Goal: Information Seeking & Learning: Understand process/instructions

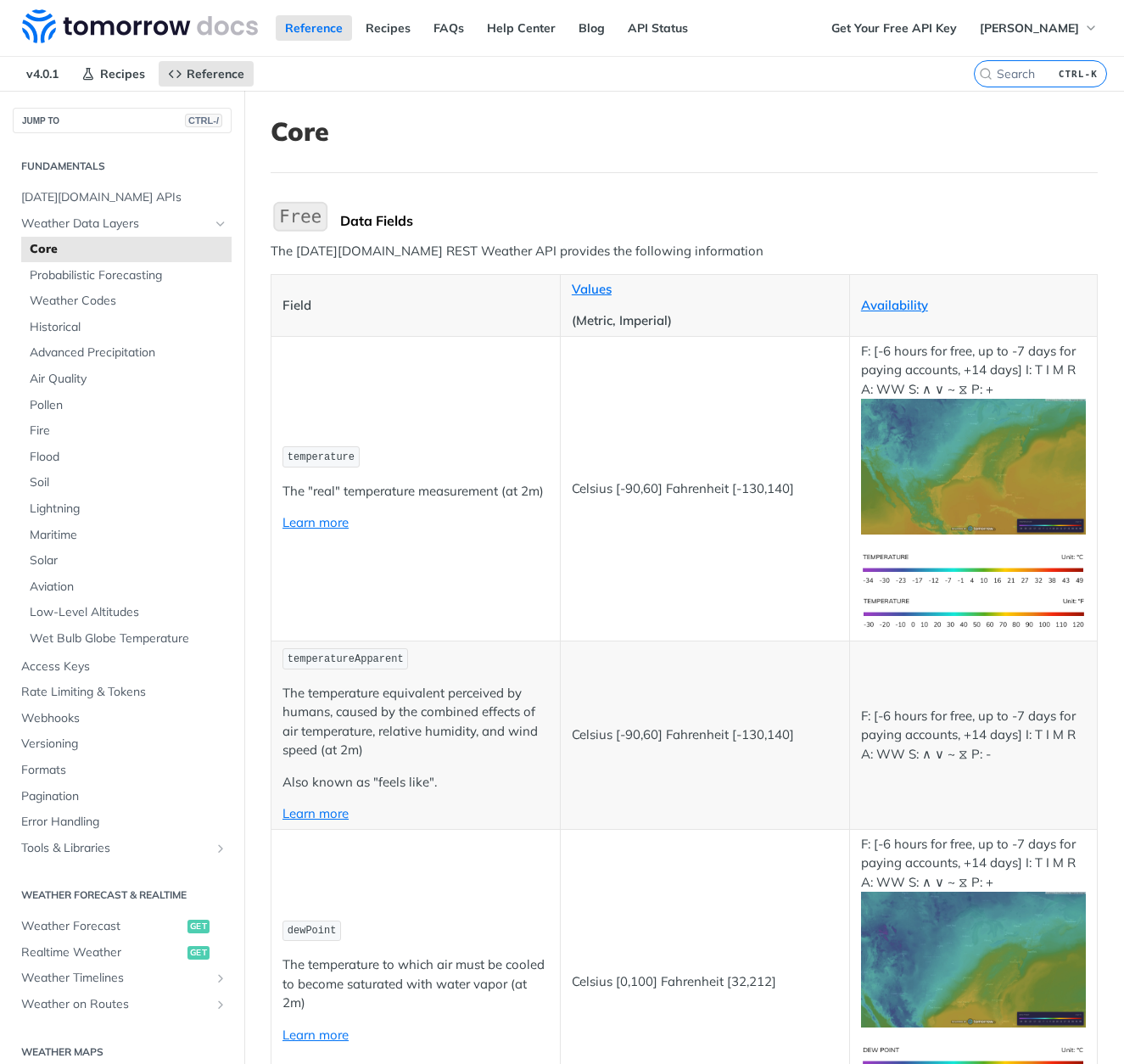
click at [315, 222] on img "Expand image" at bounding box center [299, 216] width 60 height 36
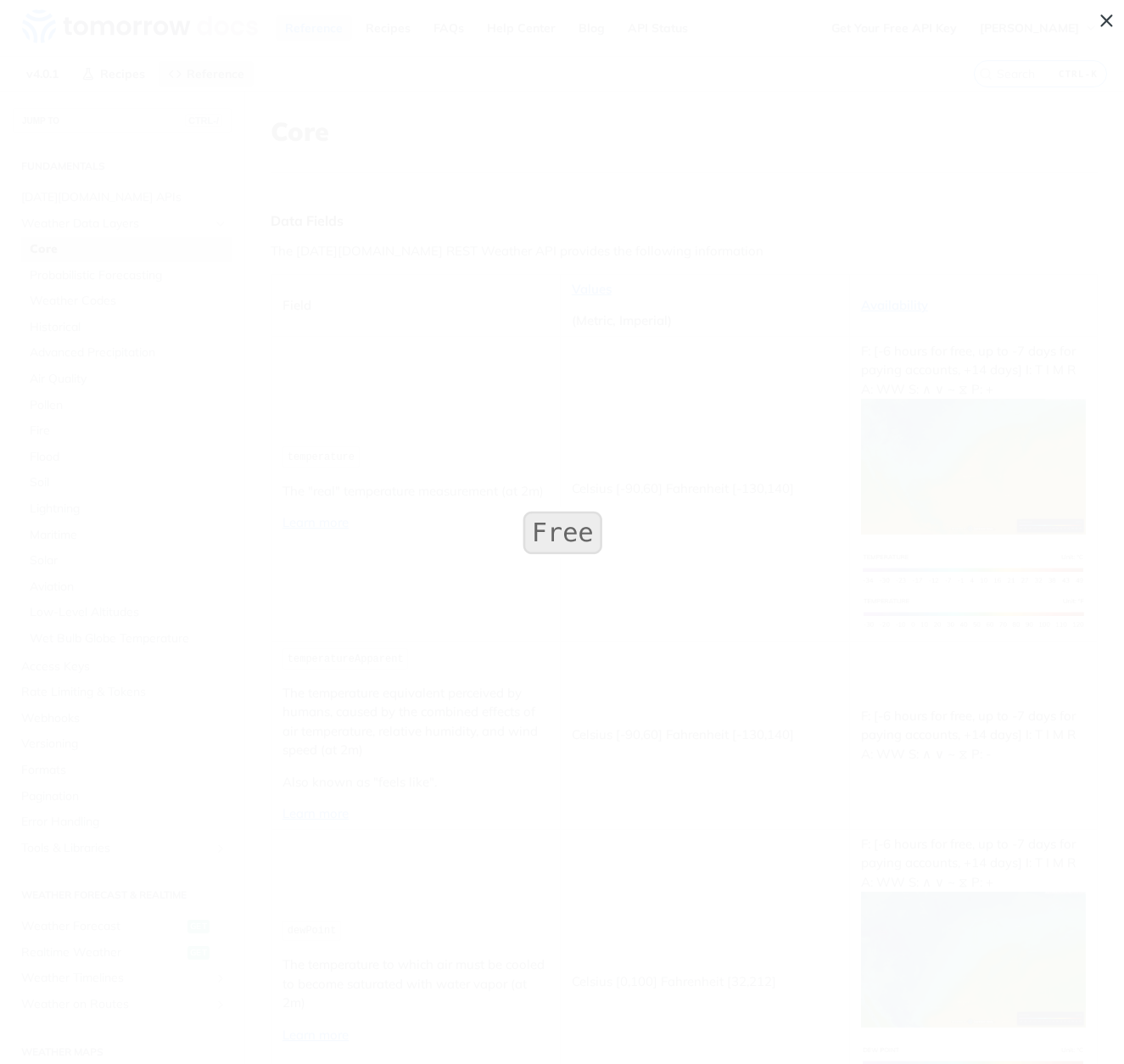
click at [328, 107] on span "Collapse image" at bounding box center [562, 532] width 1124 height 1064
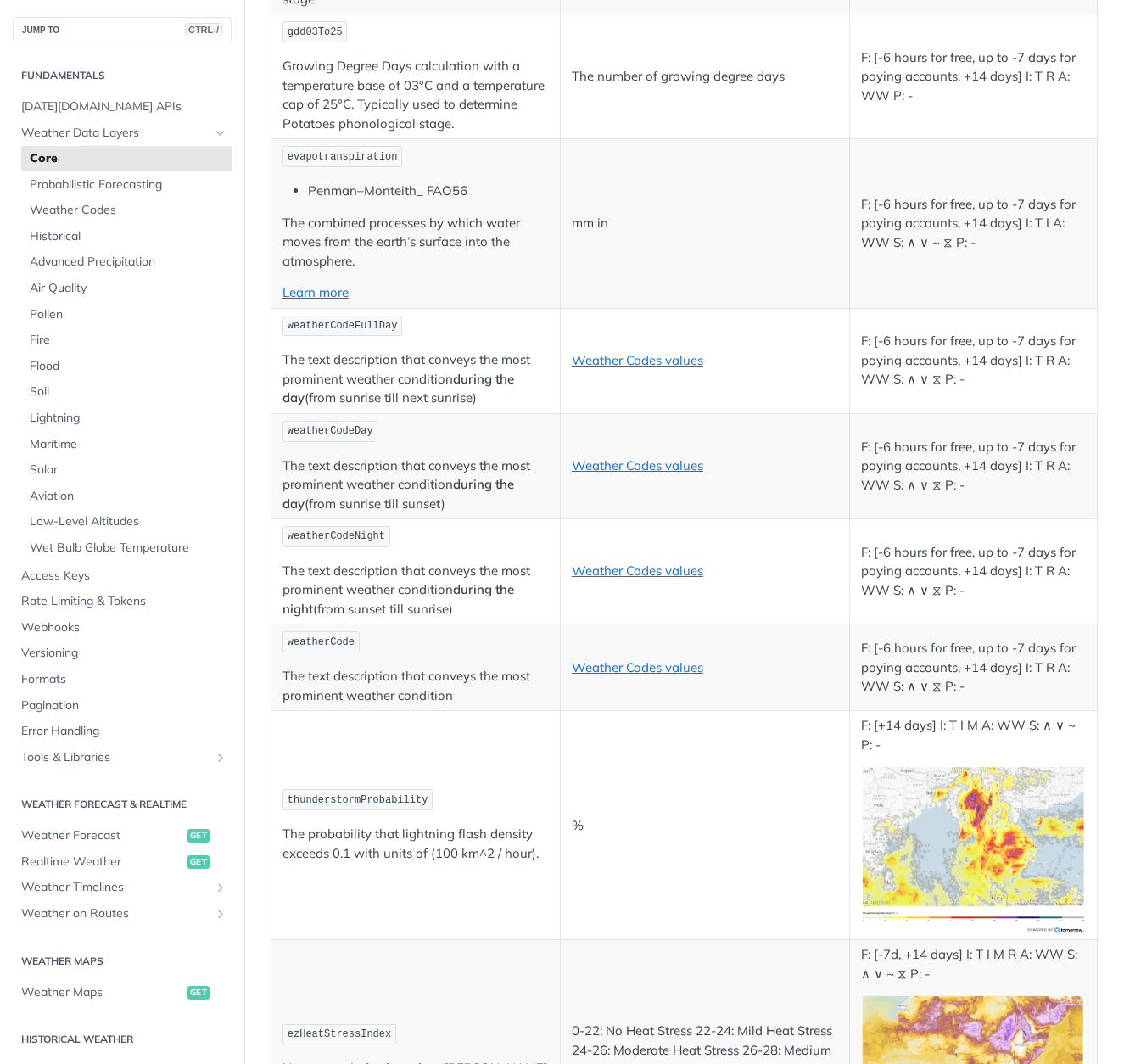
scroll to position [8027, 0]
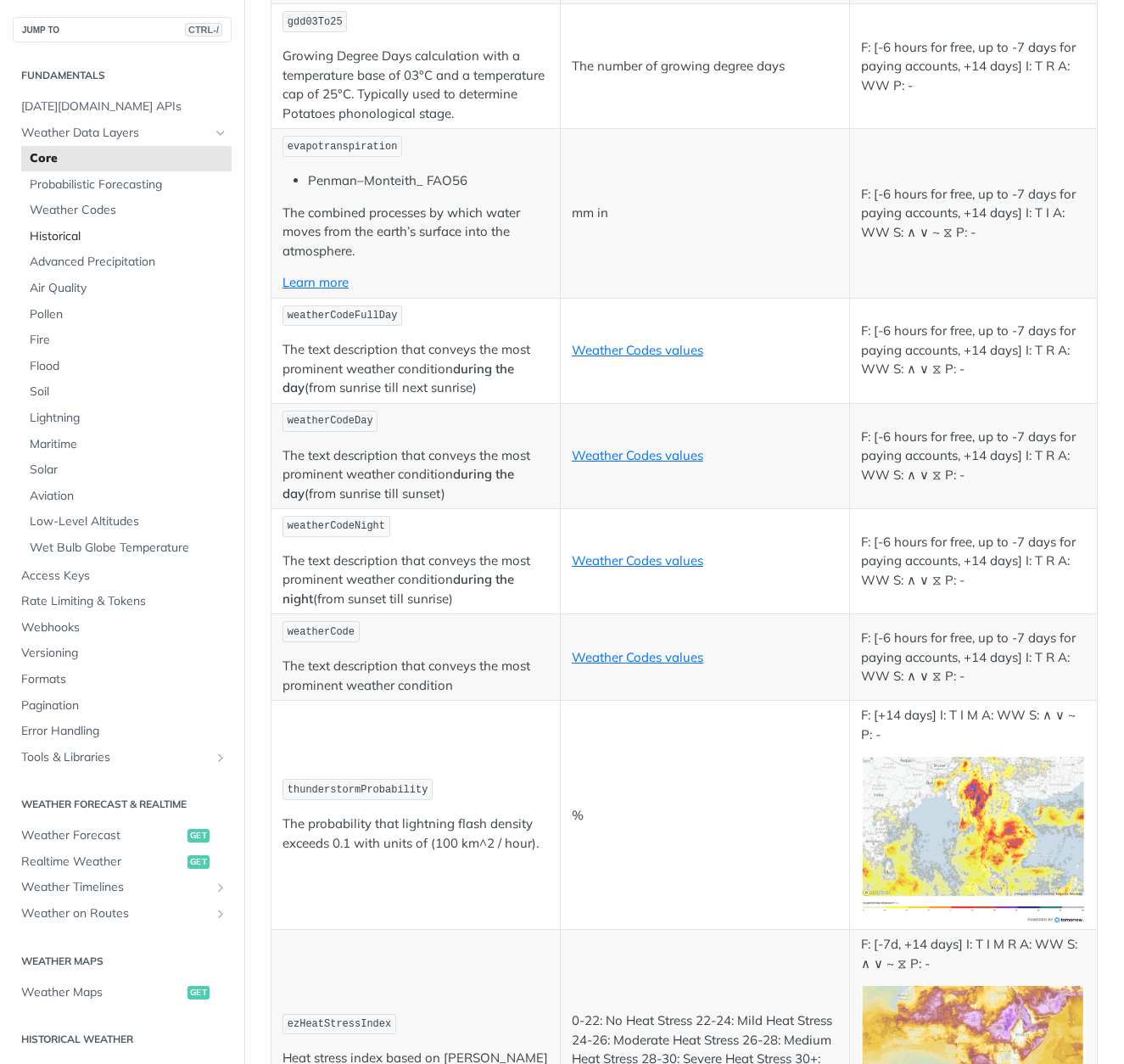
click at [54, 233] on span "Historical" at bounding box center [128, 236] width 197 height 17
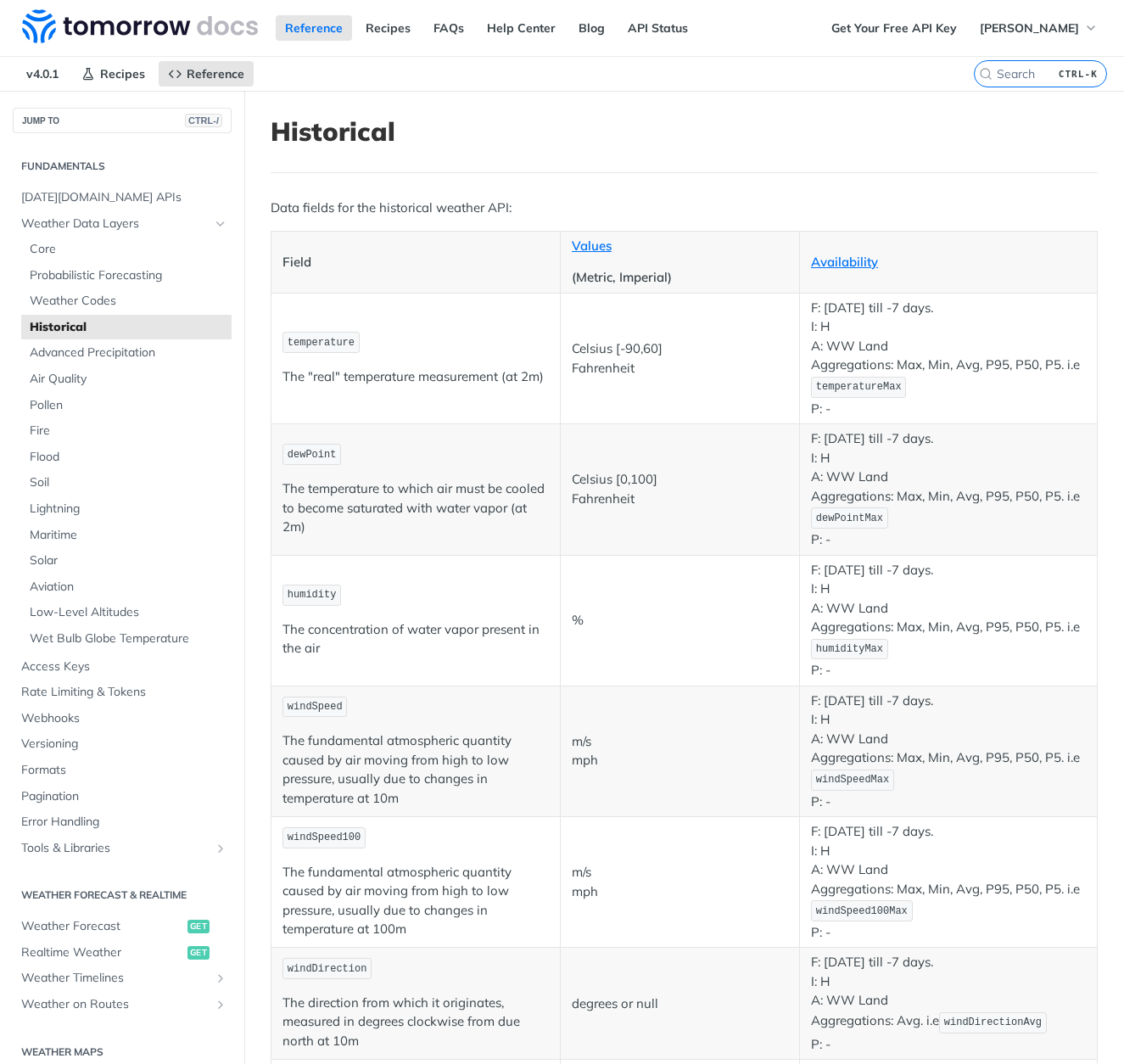
click at [835, 388] on span "temperatureMax" at bounding box center [858, 387] width 85 height 12
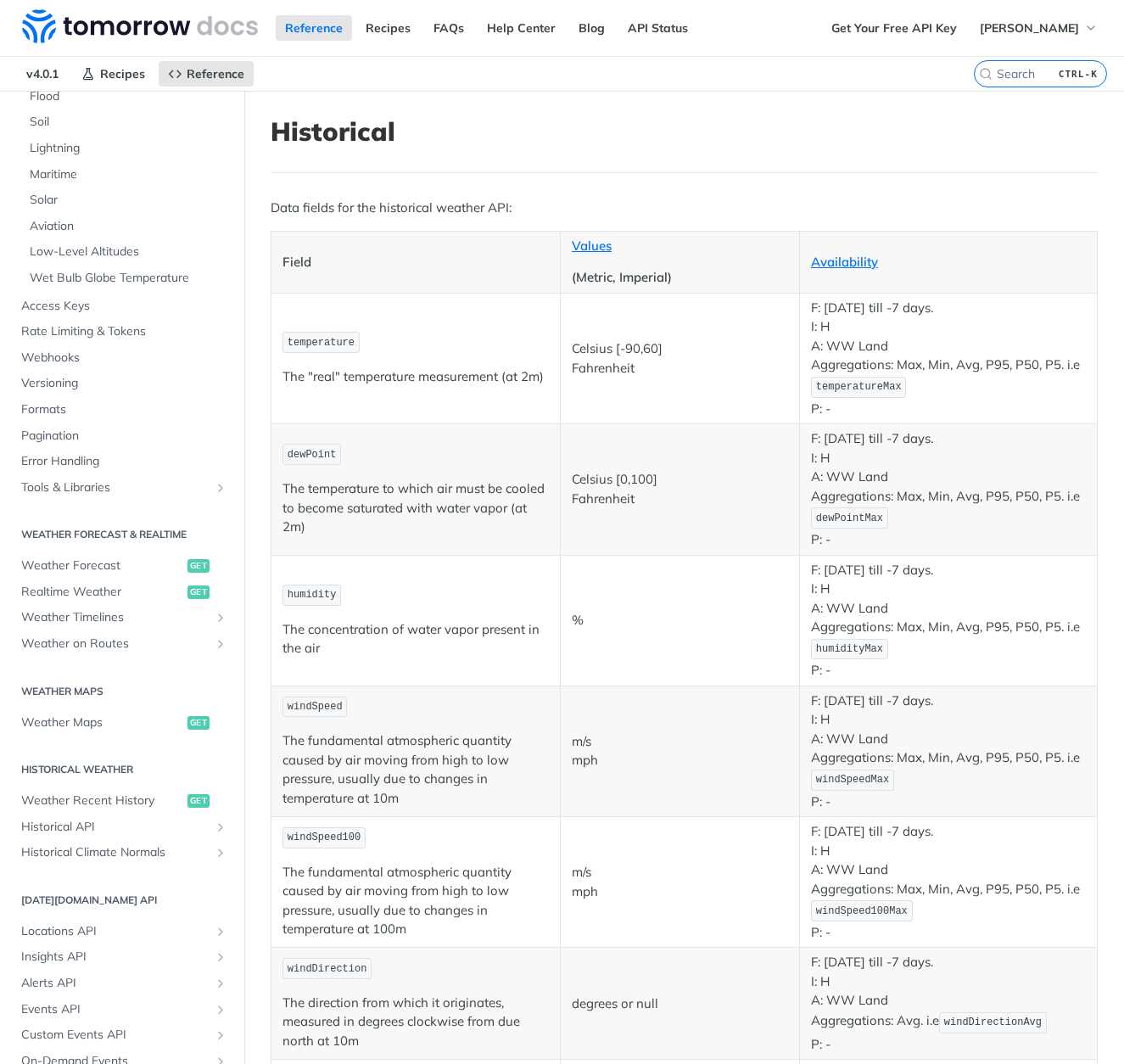
scroll to position [391, 0]
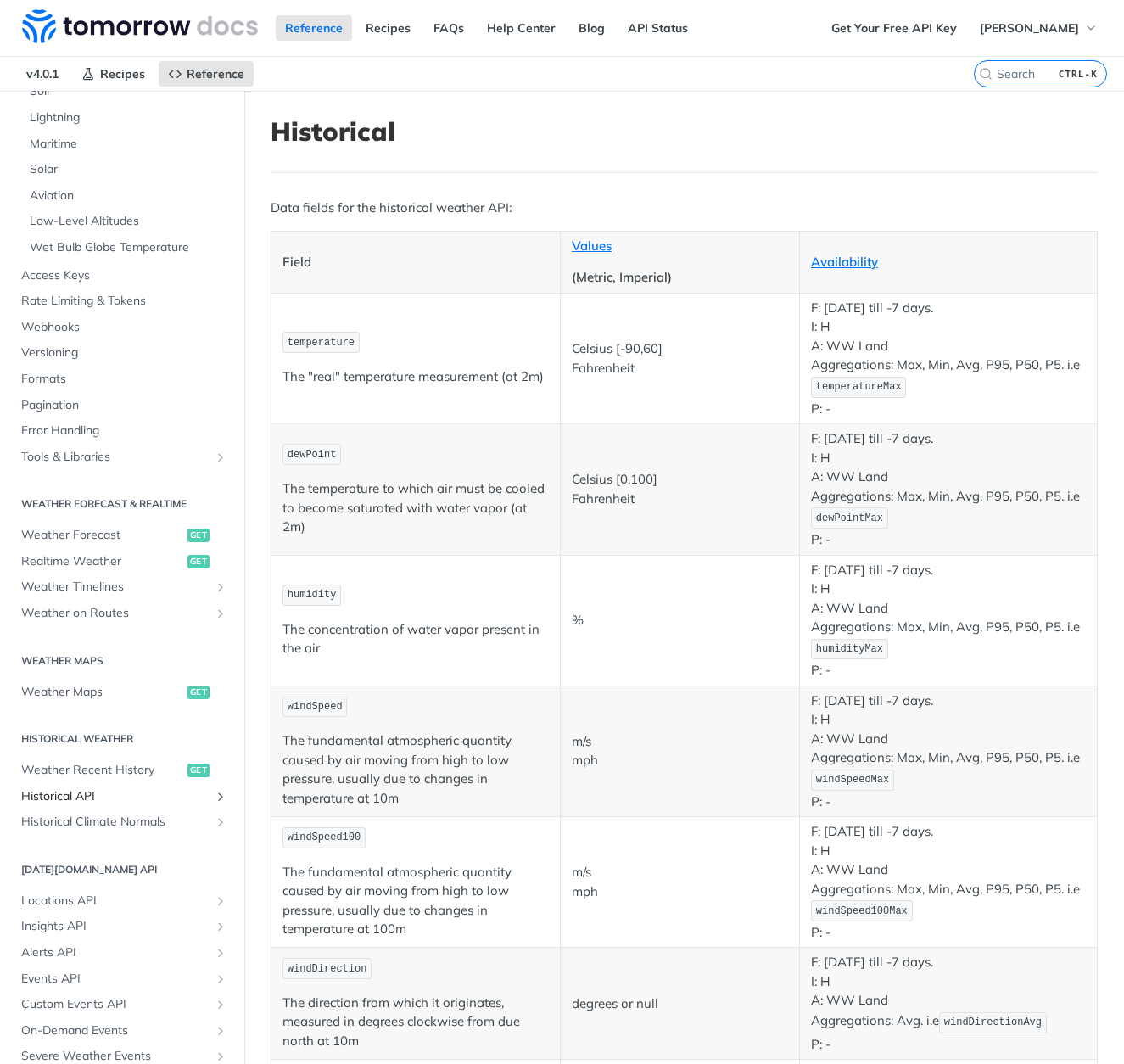
click at [79, 790] on span "Historical API" at bounding box center [116, 796] width 188 height 17
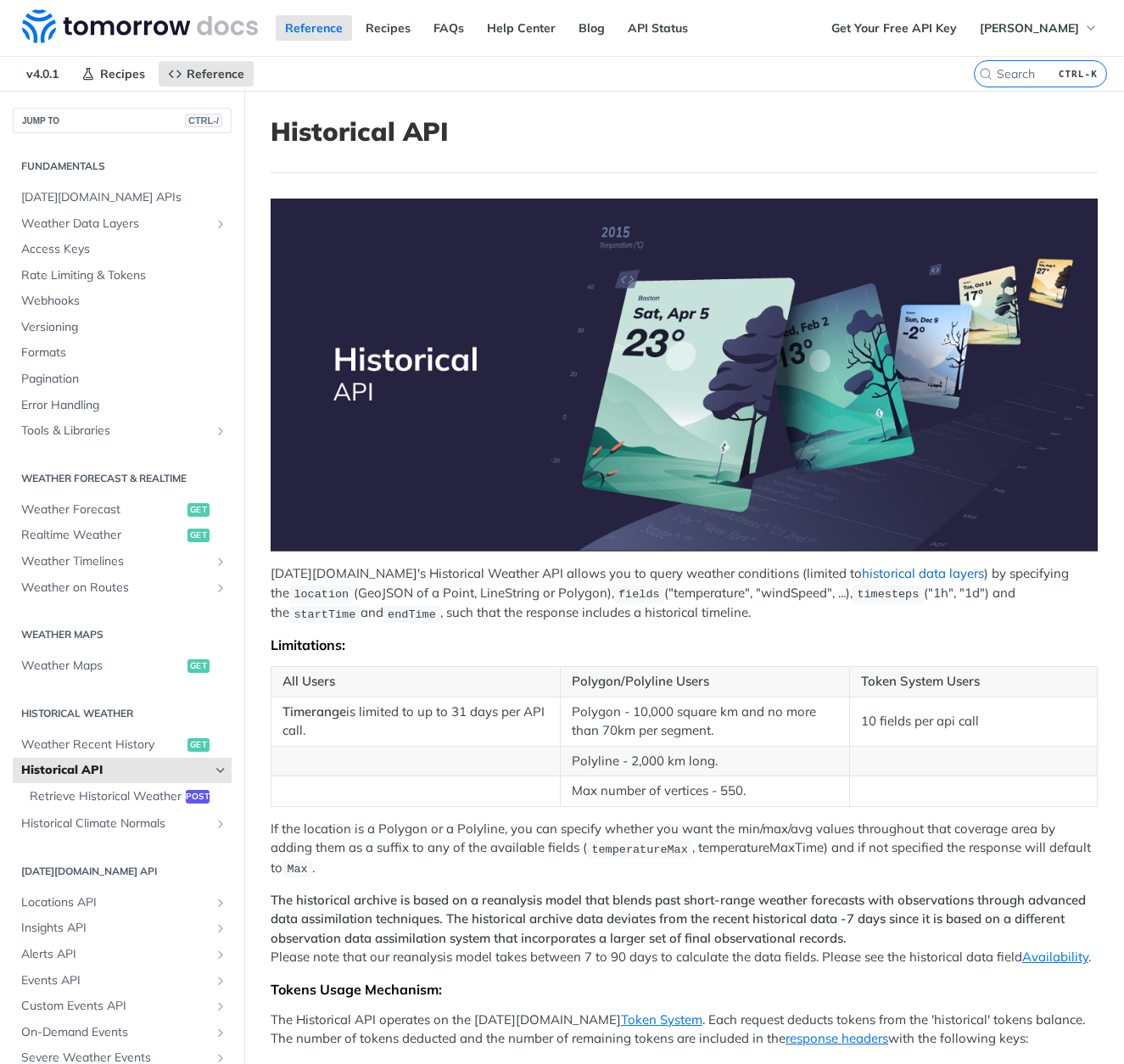
click at [862, 566] on link "historical data layers" at bounding box center [922, 573] width 122 height 16
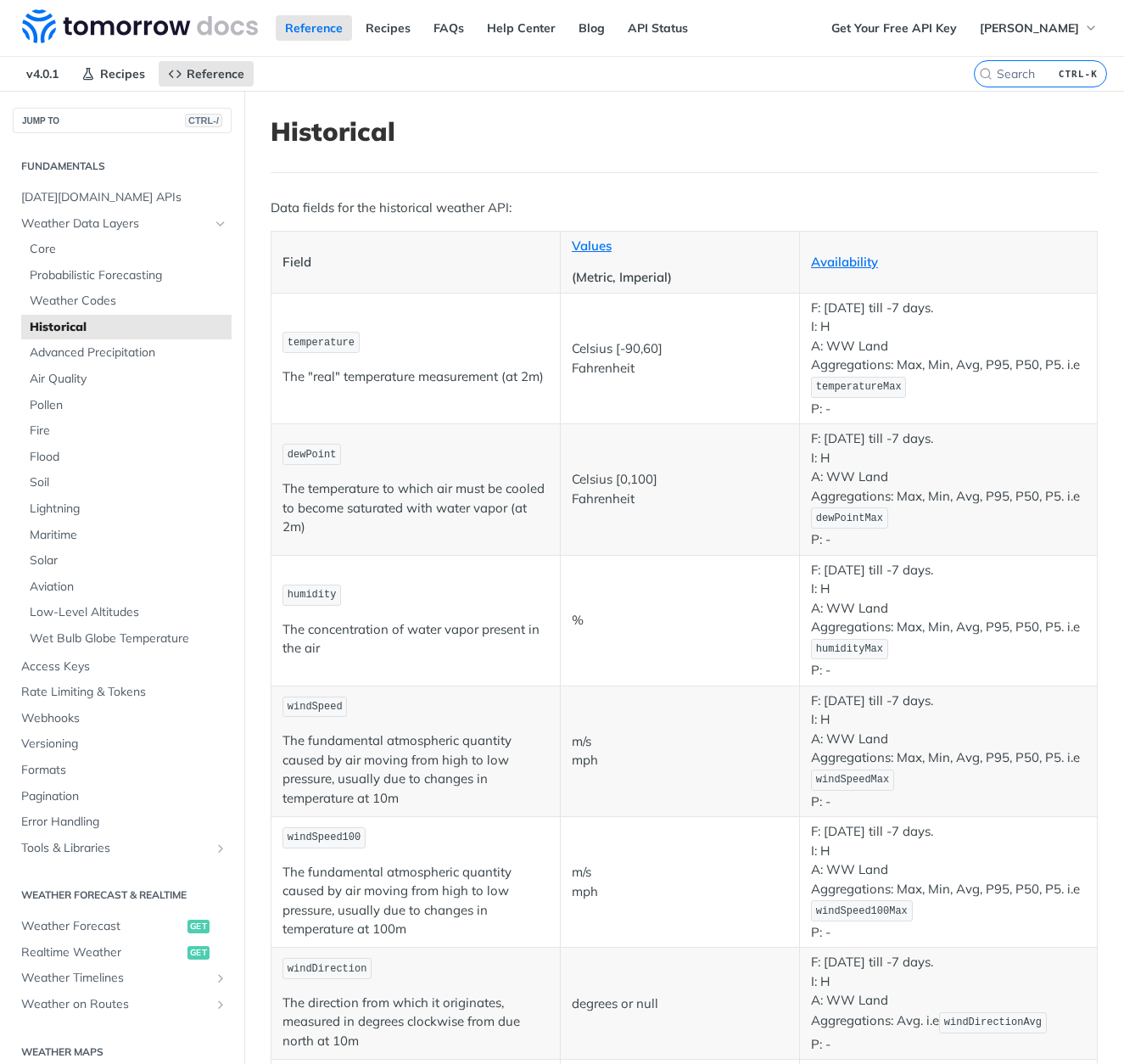
click at [323, 337] on span "temperature" at bounding box center [321, 342] width 67 height 12
click at [413, 348] on td "temperature The "real" temperature measurement (at 2m)" at bounding box center [415, 357] width 289 height 131
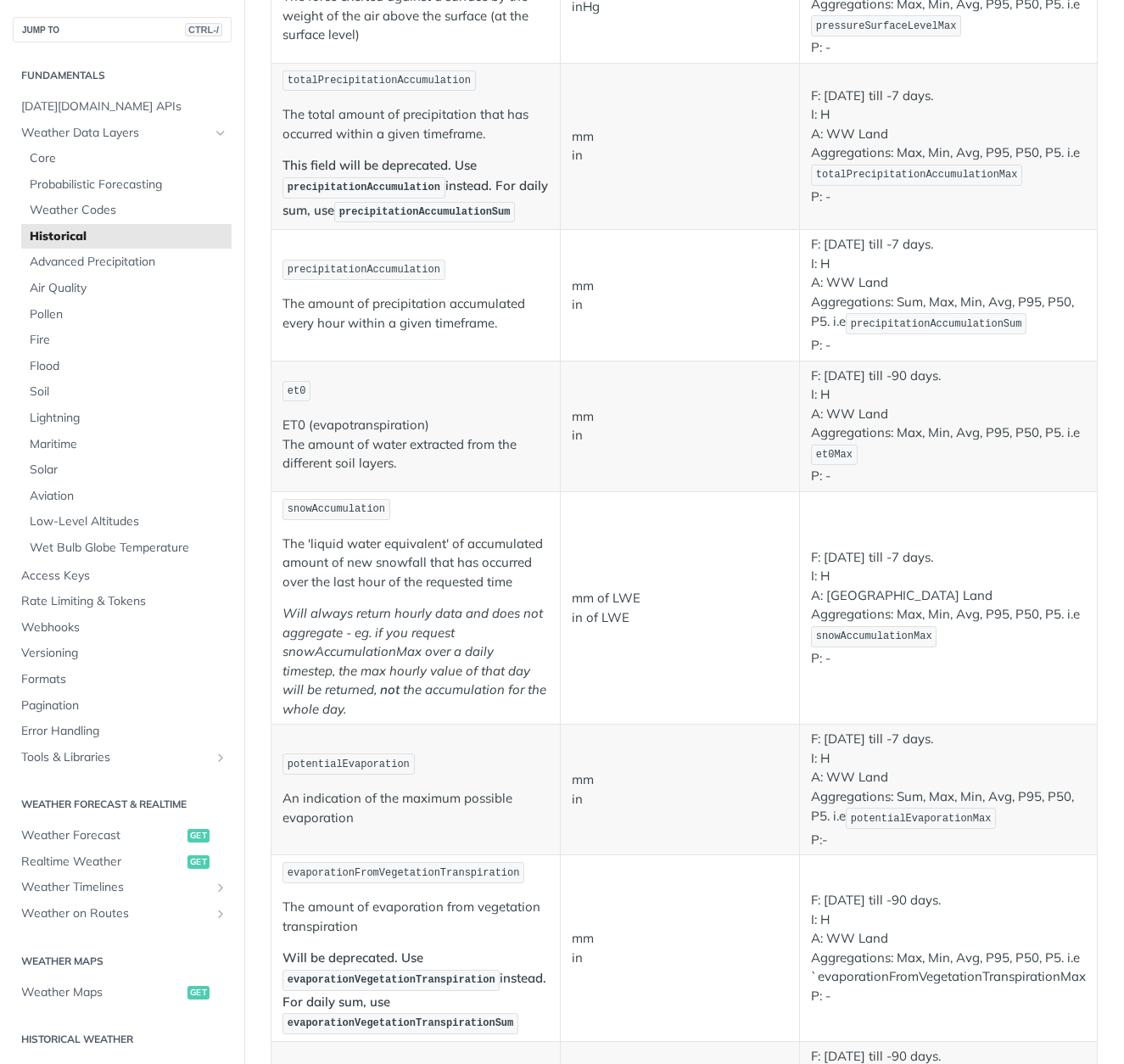
scroll to position [1395, 0]
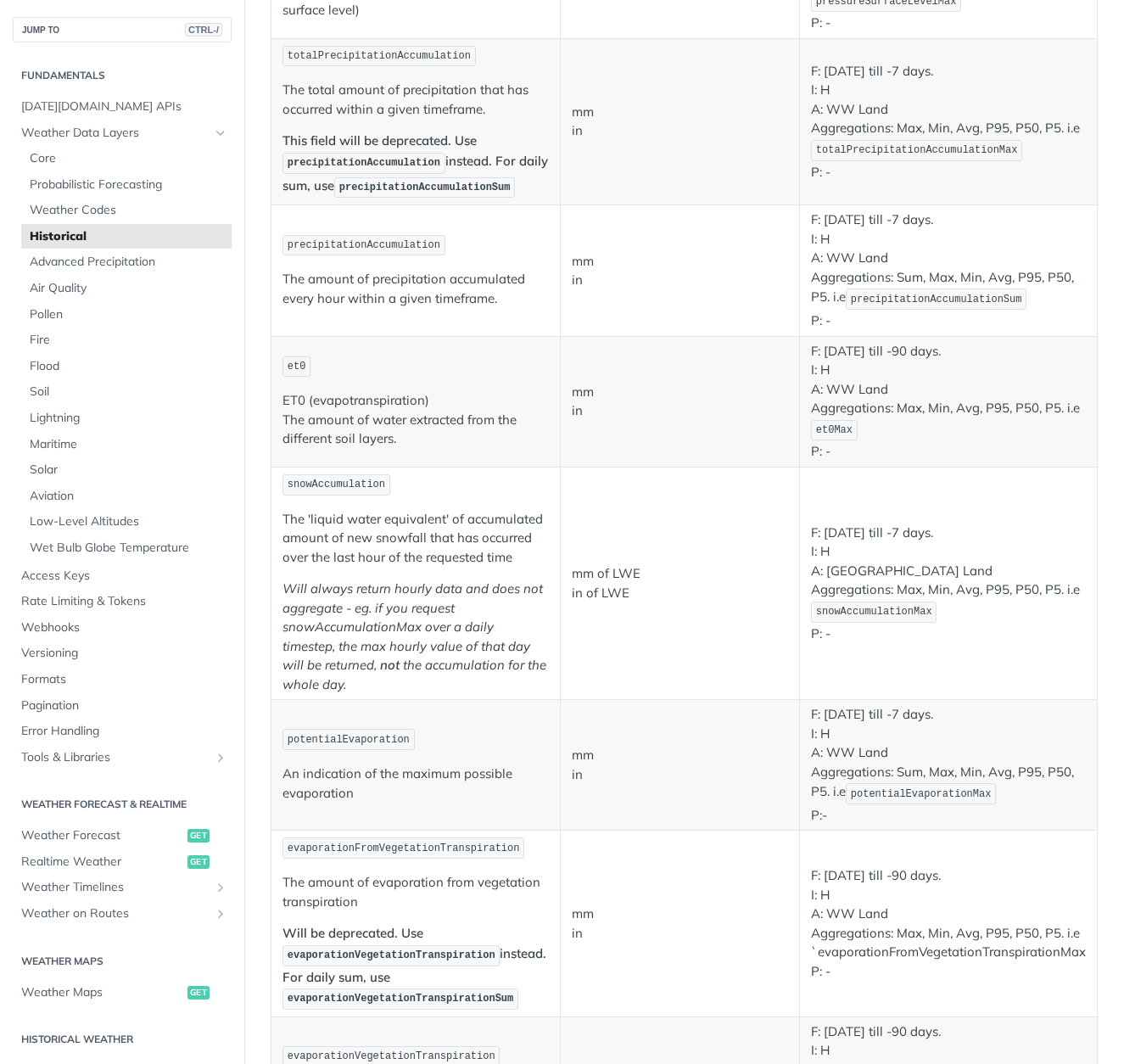
click at [816, 425] on span "et0Max" at bounding box center [833, 429] width 36 height 12
click at [857, 435] on p "F: January 1st 2000 till -90 days. I: H A: WW Land Aggregations: Max, Min, Avg,…" at bounding box center [948, 402] width 275 height 120
click at [897, 427] on p "F: January 1st 2000 till -90 days. I: H A: WW Land Aggregations: Max, Min, Avg,…" at bounding box center [948, 402] width 275 height 120
click at [902, 399] on p "F: January 1st 2000 till -90 days. I: H A: WW Land Aggregations: Max, Min, Avg,…" at bounding box center [948, 402] width 275 height 120
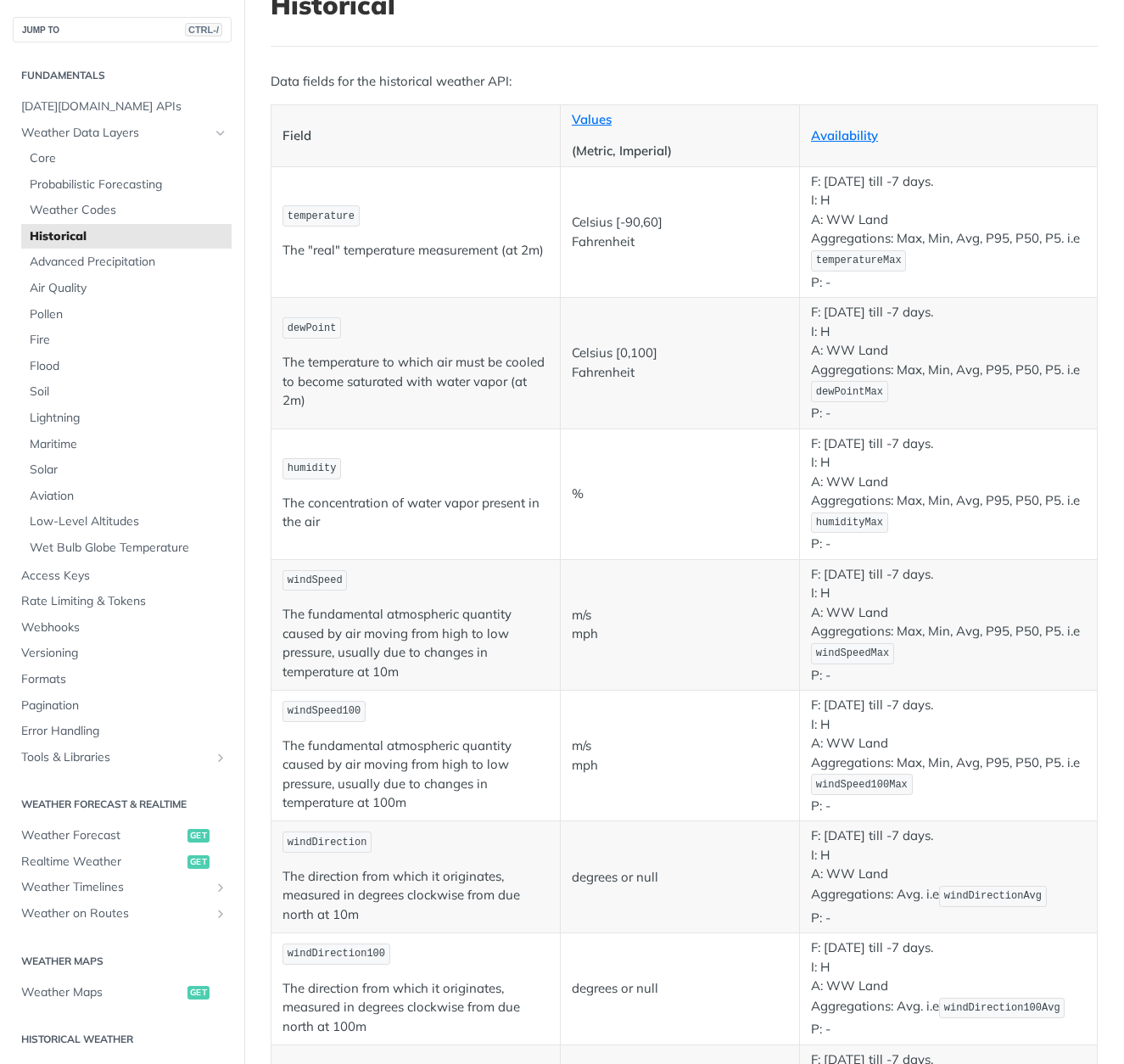
scroll to position [0, 0]
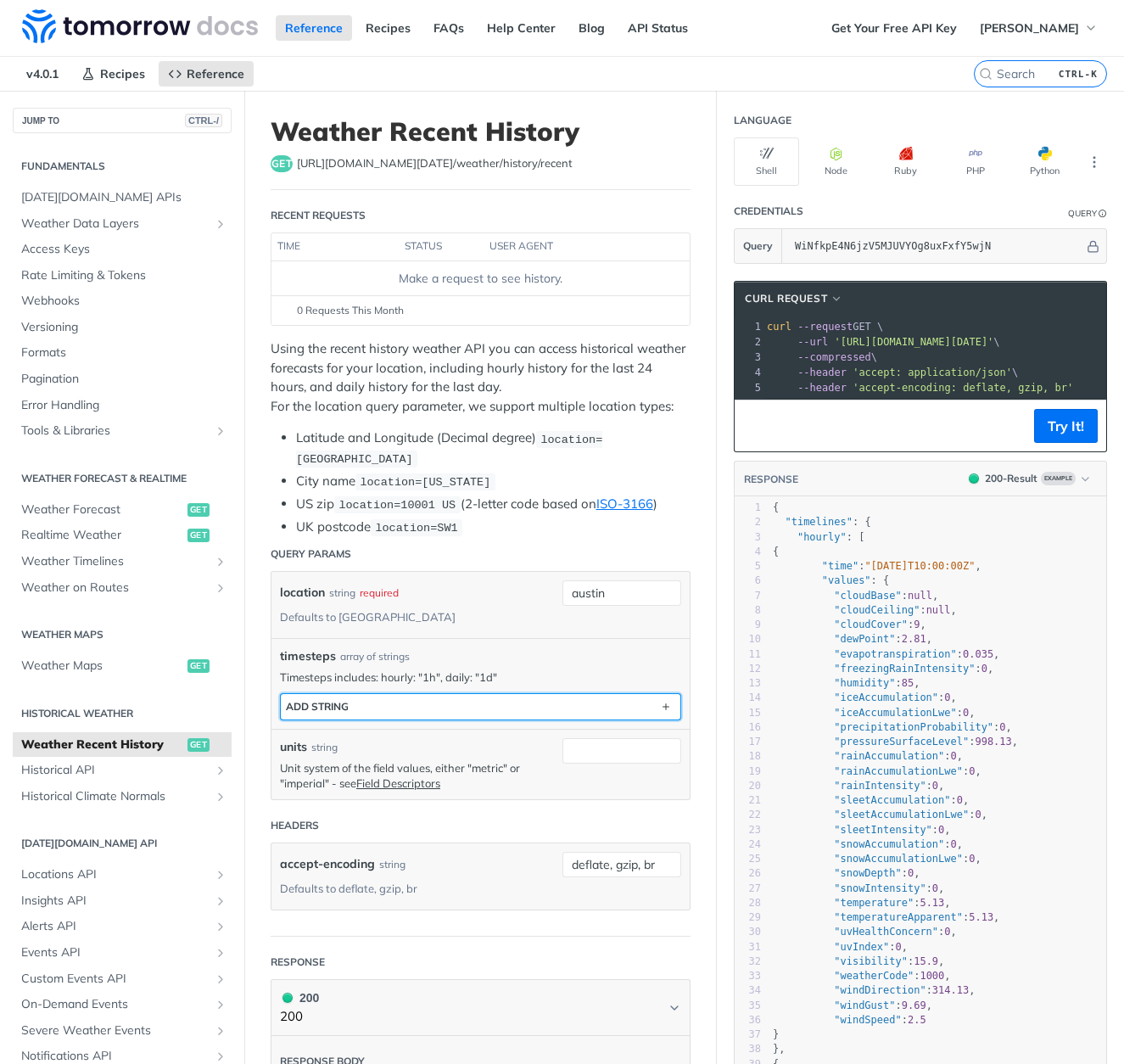
click at [405, 694] on button "ADD string" at bounding box center [481, 707] width 400 height 26
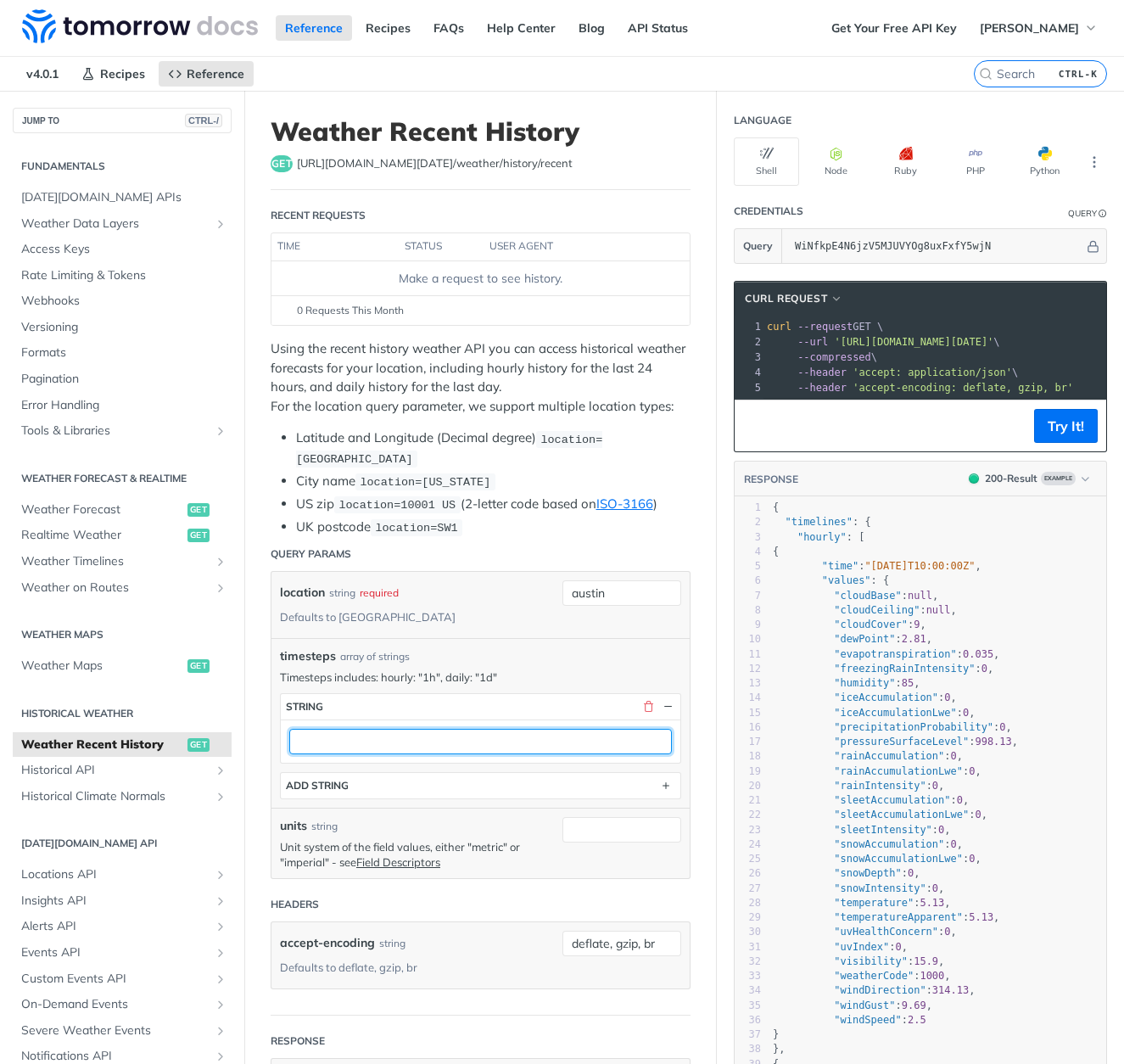
click at [348, 729] on input "text" at bounding box center [480, 741] width 382 height 26
type input "H"
type input "hourly"
click at [603, 817] on input "units" at bounding box center [622, 829] width 119 height 26
click at [334, 887] on header "Headers" at bounding box center [480, 904] width 419 height 34
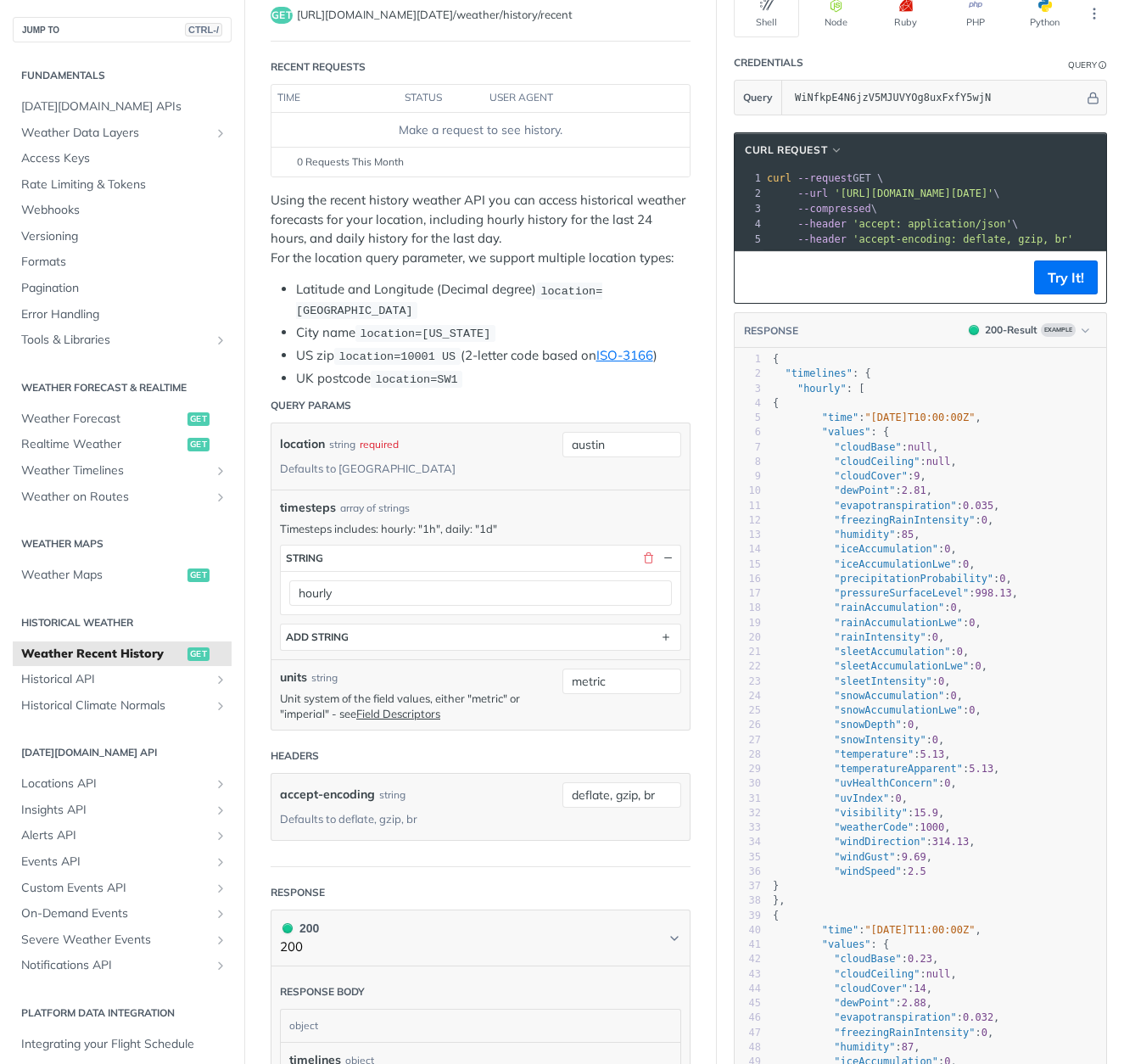
scroll to position [161, 0]
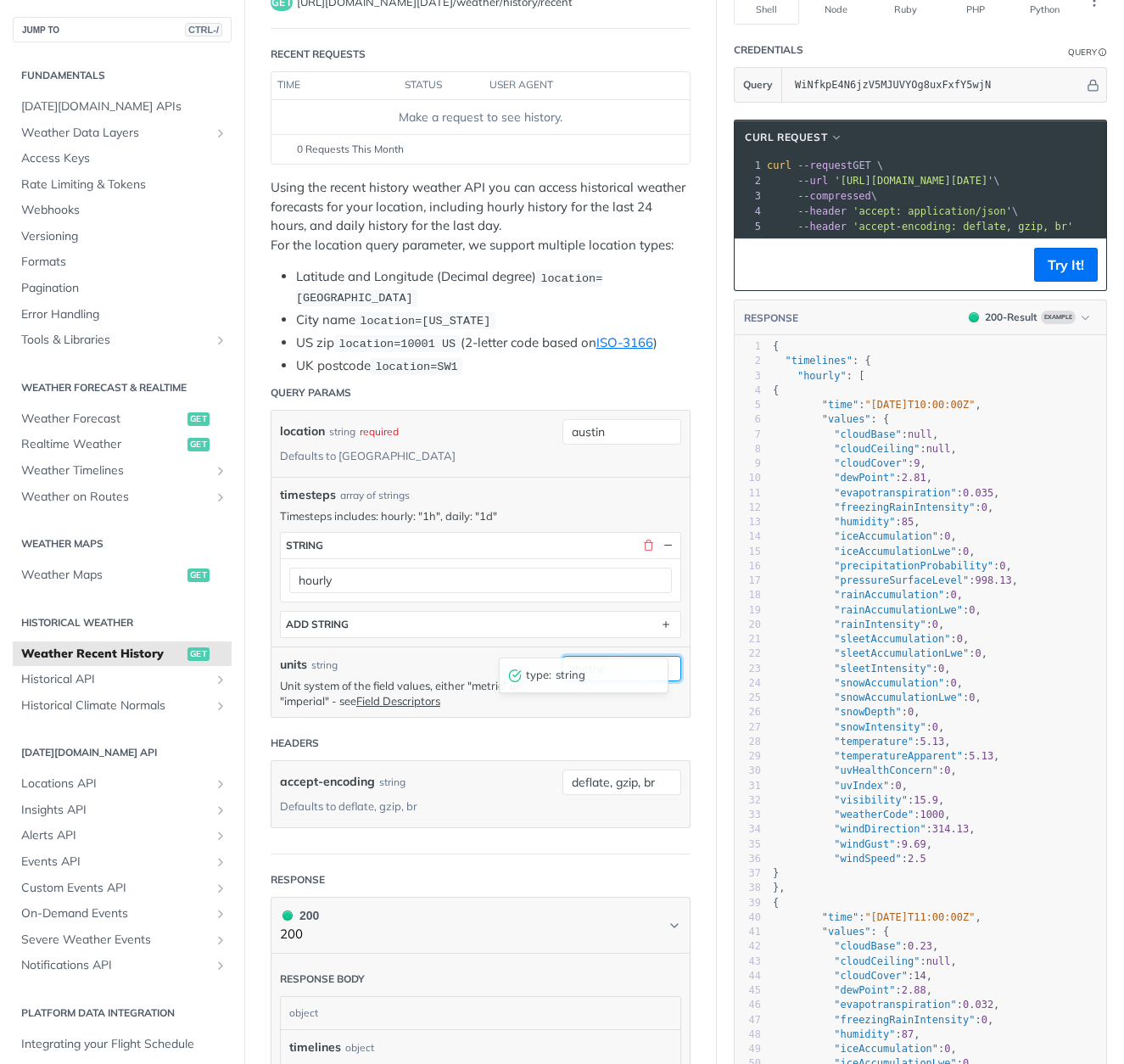
drag, startPoint x: 613, startPoint y: 643, endPoint x: 344, endPoint y: 633, distance: 269.2
click at [354, 646] on div "units string Unit system of the field values, either "metric" or "imperial" - s…" at bounding box center [480, 681] width 419 height 70
type input "imperial"
click at [581, 770] on input "deflate, gzip, br" at bounding box center [622, 782] width 119 height 26
click at [476, 770] on div "accept-encoding string Defaults to deflate, gzip, br" at bounding box center [417, 794] width 274 height 49
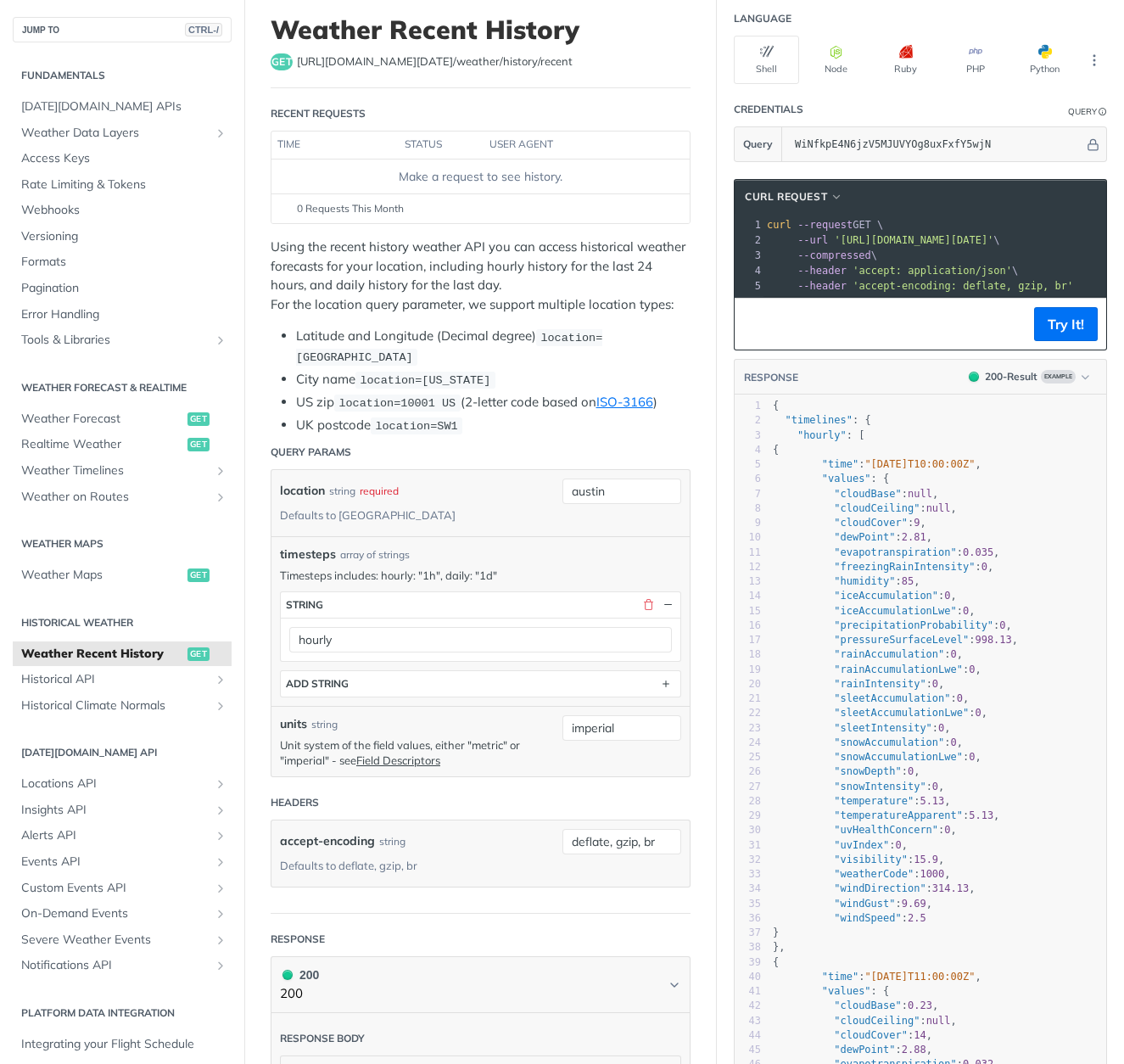
scroll to position [0, 0]
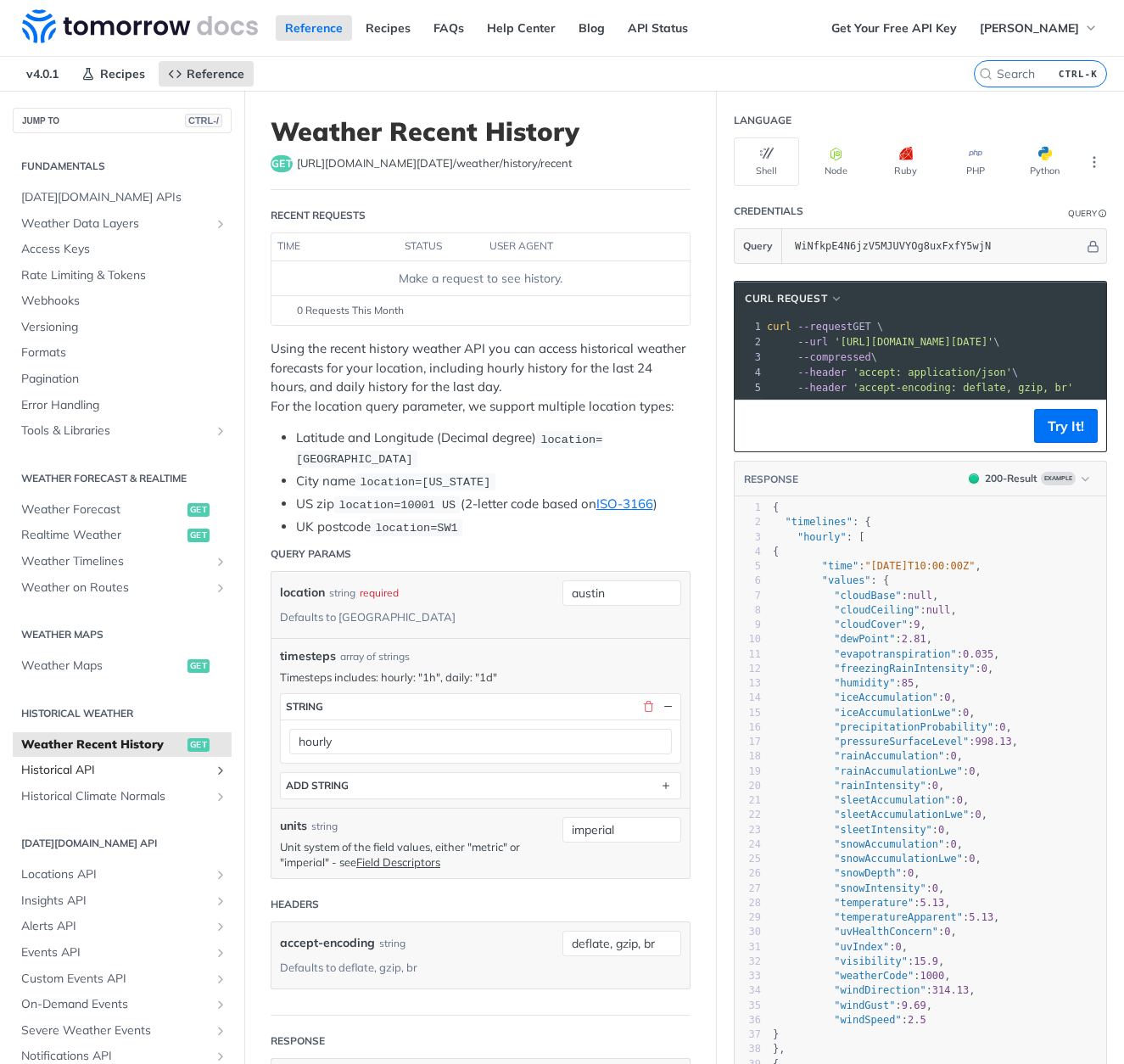
drag, startPoint x: 123, startPoint y: 771, endPoint x: 112, endPoint y: 762, distance: 14.2
click at [123, 771] on span "Historical API" at bounding box center [116, 770] width 188 height 17
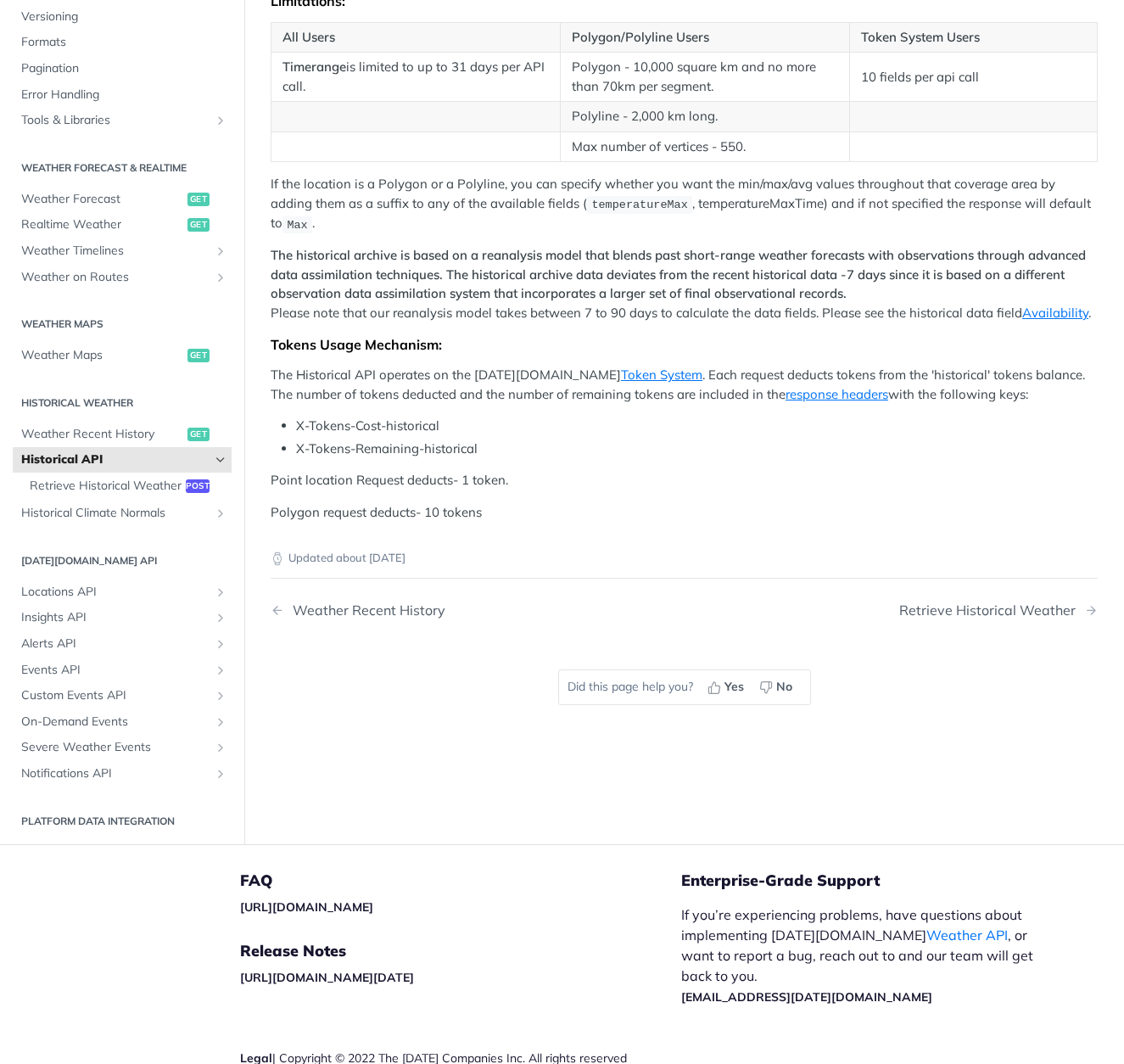
scroll to position [363, 0]
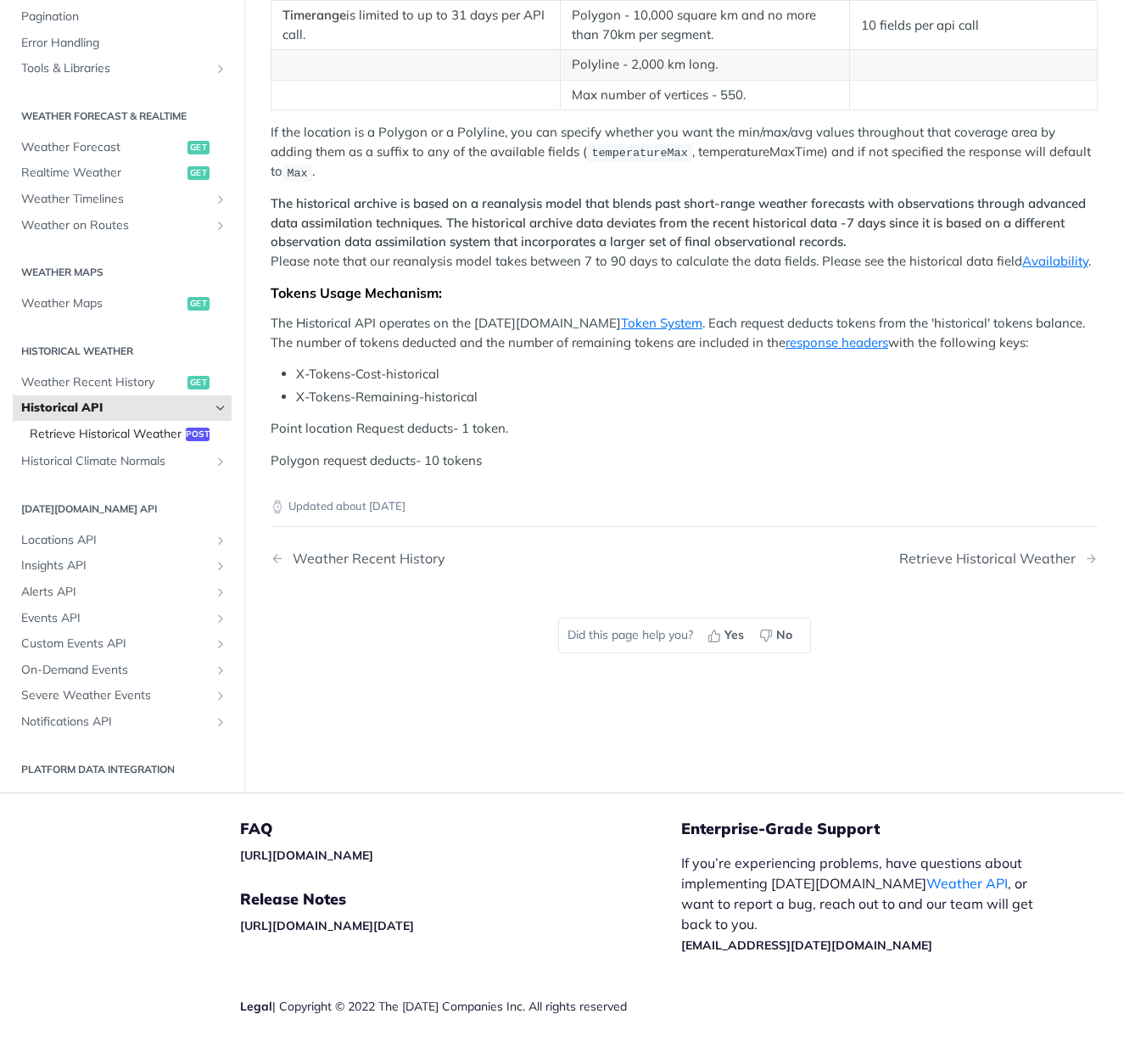
click at [115, 443] on span "Retrieve Historical Weather" at bounding box center [105, 434] width 152 height 17
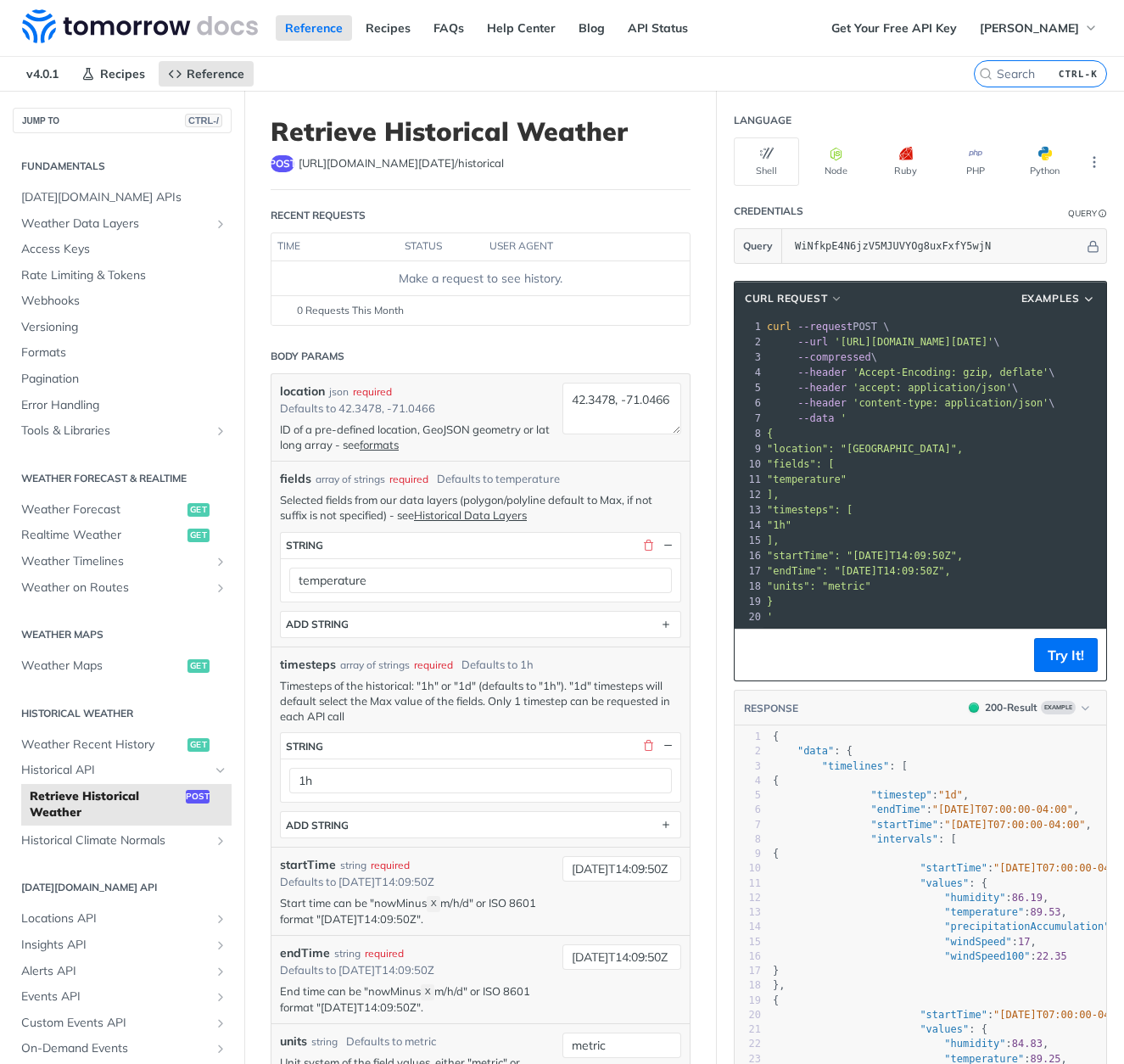
click at [475, 271] on div "Make a request to see history." at bounding box center [480, 279] width 404 height 18
click at [450, 308] on div "0 Requests This Month" at bounding box center [480, 310] width 401 height 15
click at [871, 671] on footer "Try It!" at bounding box center [921, 654] width 371 height 52
click at [1061, 664] on button "Try It!" at bounding box center [1066, 655] width 64 height 34
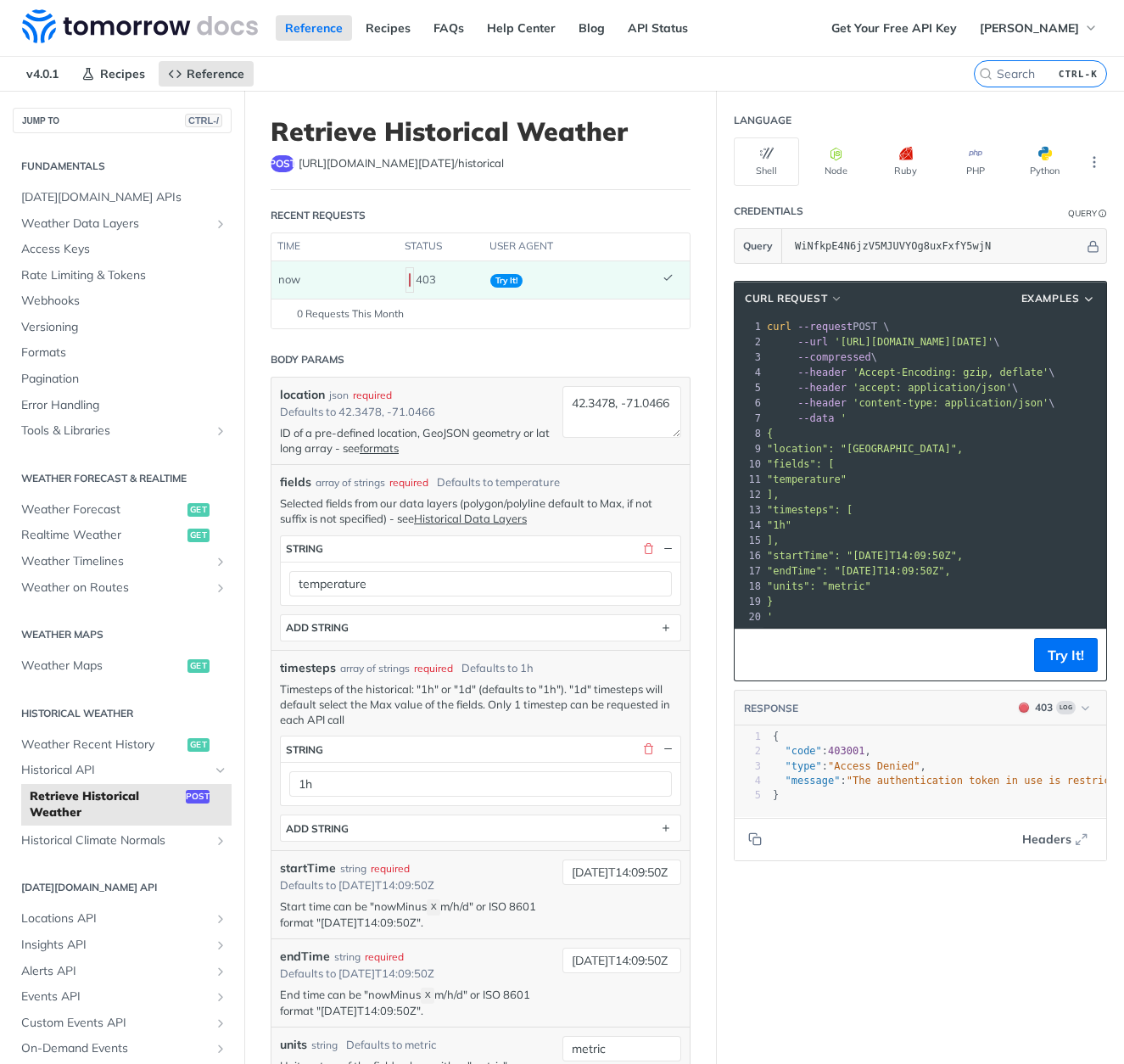
type textarea "de": 403001,"
drag, startPoint x: 790, startPoint y: 765, endPoint x: 881, endPoint y: 765, distance: 91.0
click at [881, 758] on pre ""code" : 403001 ," at bounding box center [1057, 751] width 577 height 14
click at [856, 851] on footer "Headers" at bounding box center [921, 838] width 371 height 44
drag, startPoint x: 783, startPoint y: 854, endPoint x: 756, endPoint y: 856, distance: 27.1
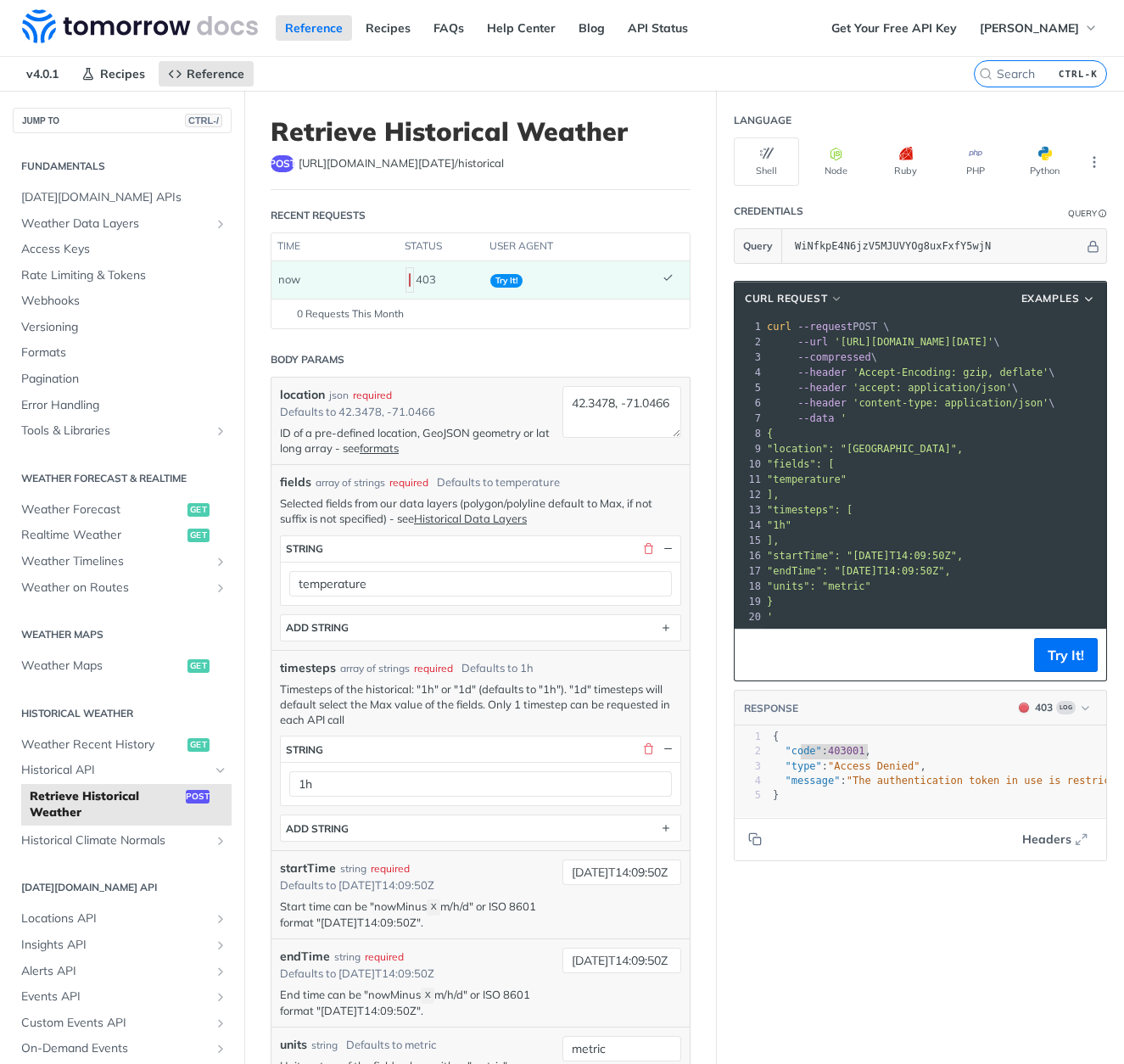
click at [776, 855] on footer "Headers" at bounding box center [921, 838] width 371 height 44
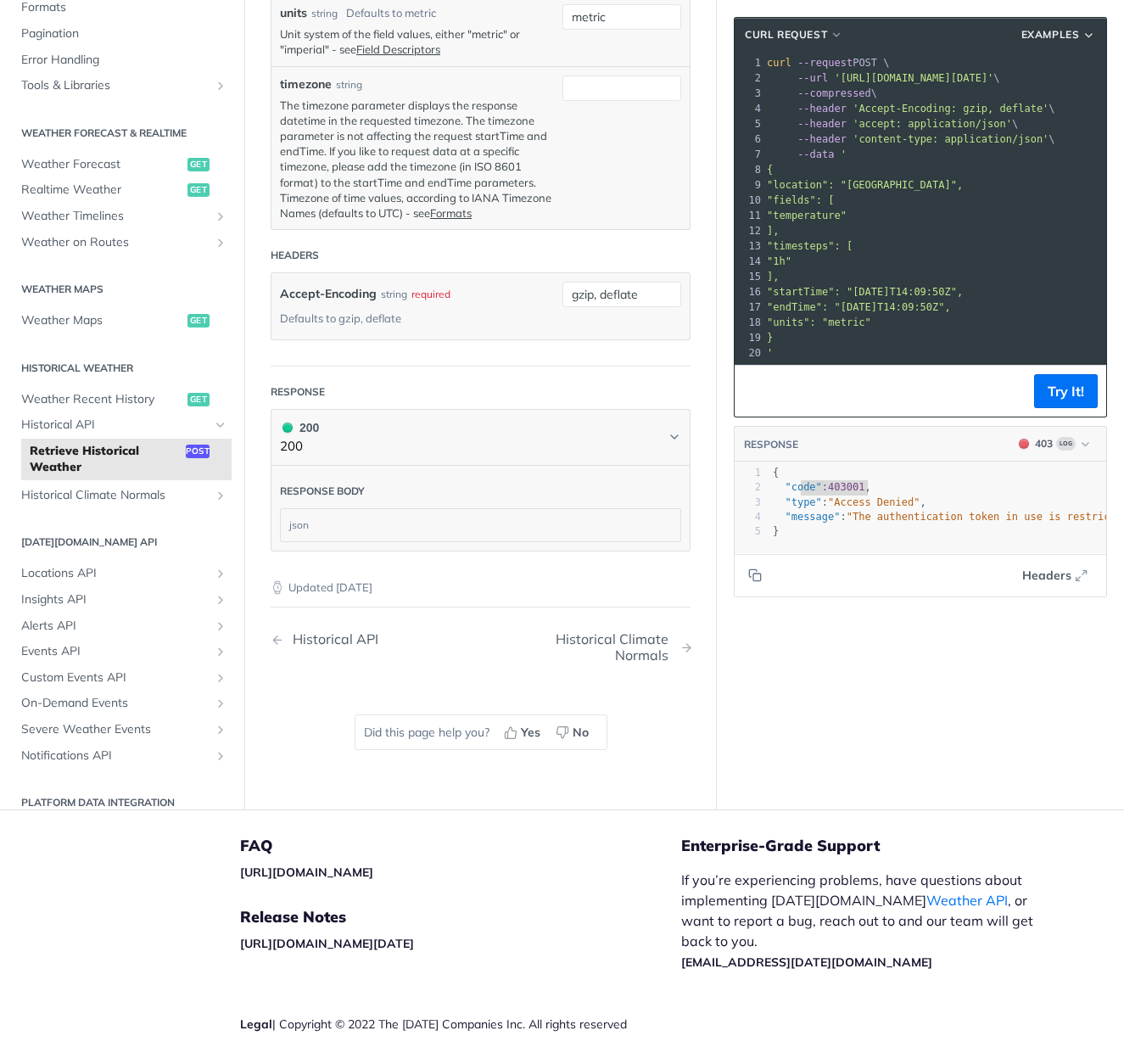
scroll to position [1098, 0]
